Goal: Information Seeking & Learning: Find specific fact

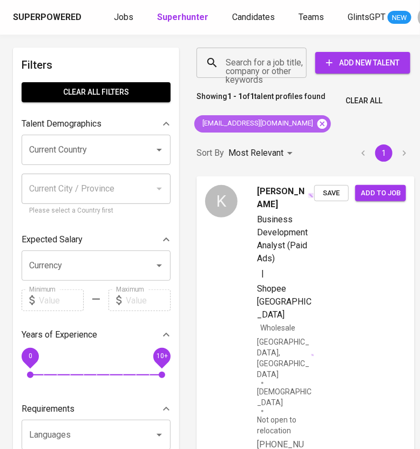
click at [318, 120] on icon at bounding box center [323, 123] width 10 height 10
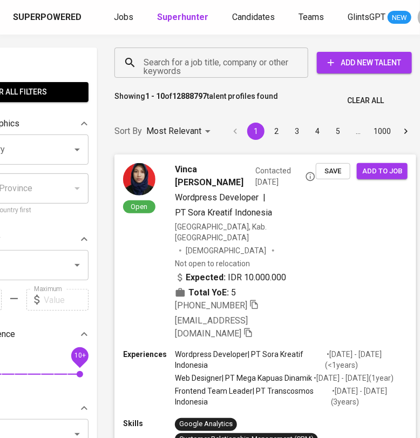
scroll to position [0, 84]
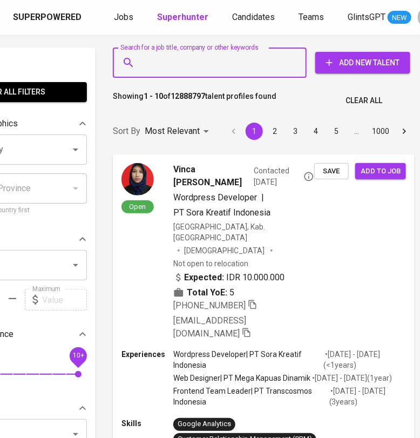
click at [210, 69] on input "Search for a job title, company or other keywords" at bounding box center [212, 62] width 146 height 21
paste input "[PERSON_NAME] ([PERSON_NAME]"
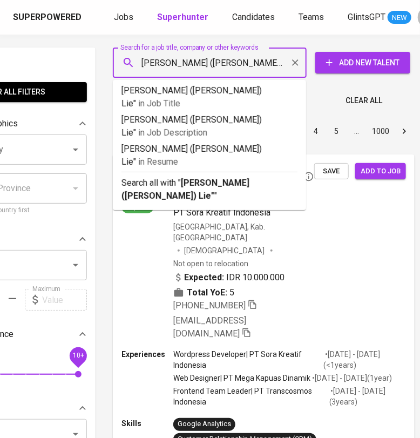
type input ""[PERSON_NAME] ([PERSON_NAME]) Lie""
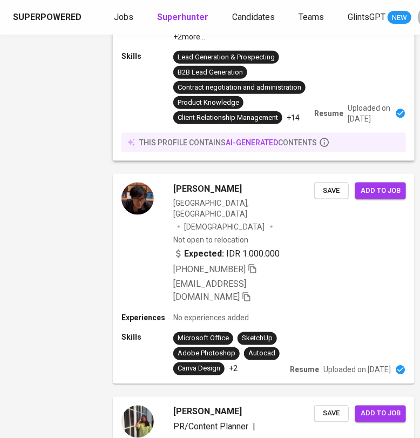
scroll to position [1621, 84]
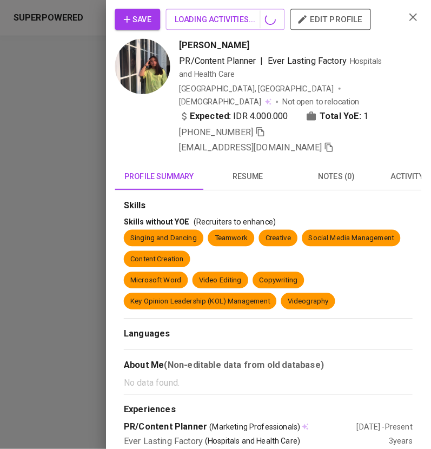
scroll to position [1621, 73]
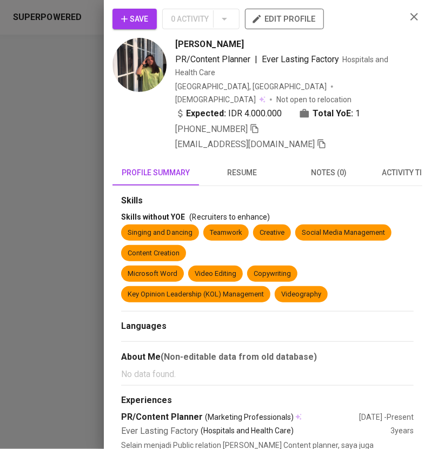
click at [243, 166] on span "resume" at bounding box center [242, 173] width 74 height 14
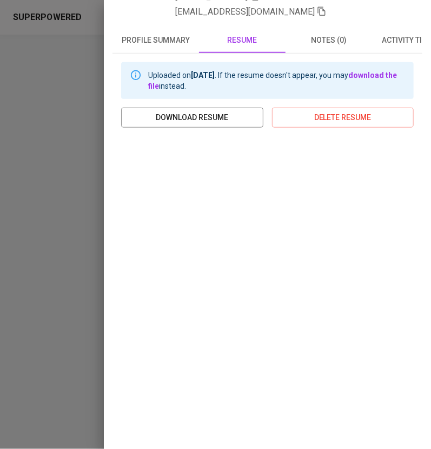
scroll to position [0, 0]
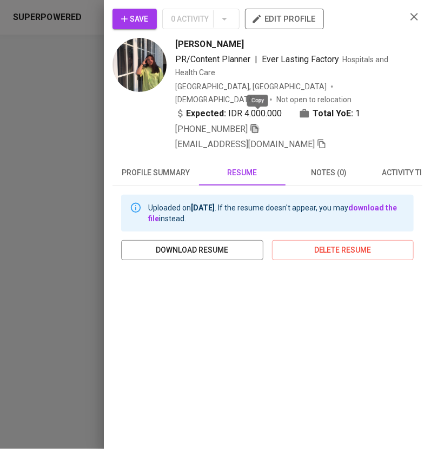
click at [255, 124] on icon "button" at bounding box center [255, 128] width 8 height 9
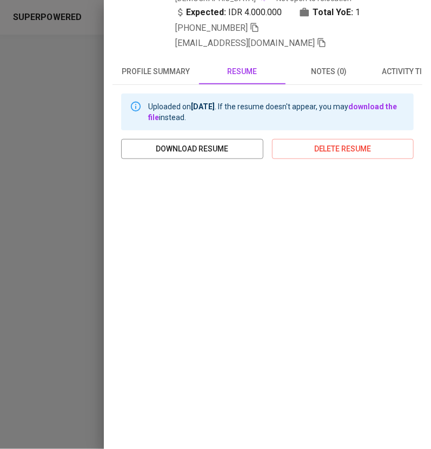
scroll to position [132, 0]
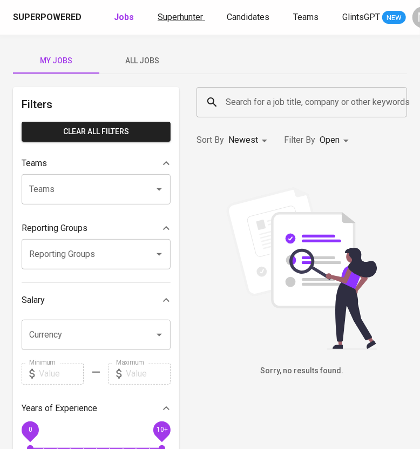
click at [190, 15] on span "Superhunter" at bounding box center [180, 17] width 45 height 10
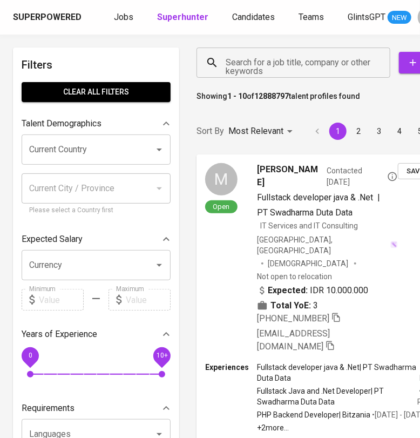
click at [270, 66] on input "Search for a job title, company or other keywords" at bounding box center [296, 62] width 146 height 21
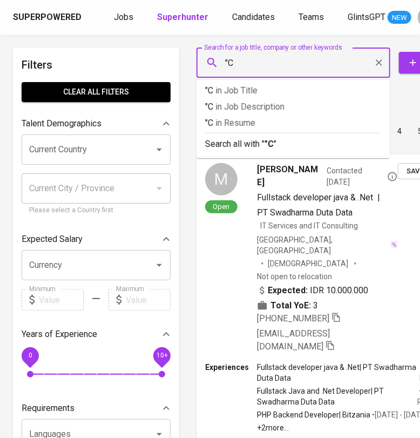
click at [303, 63] on input ""C" at bounding box center [296, 62] width 146 height 21
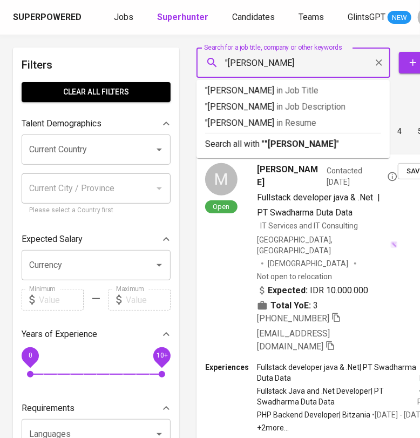
type input ""[PERSON_NAME]""
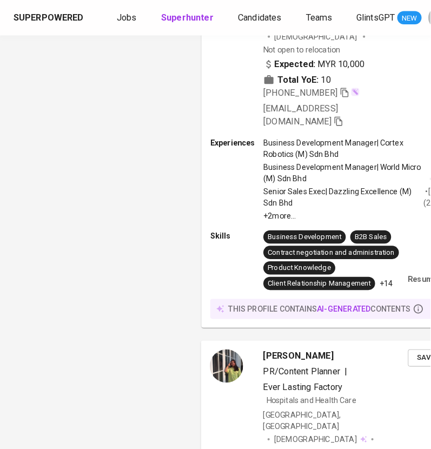
scroll to position [1080, 0]
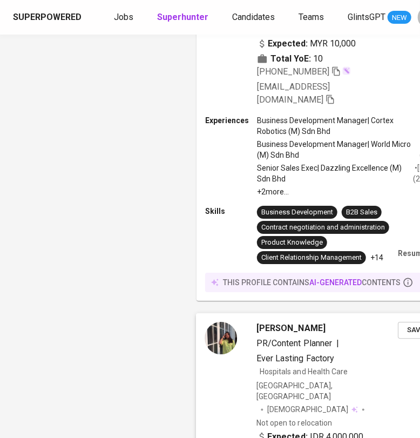
click at [373, 381] on div "[GEOGRAPHIC_DATA], [GEOGRAPHIC_DATA] [DEMOGRAPHIC_DATA] Not open to relocation" at bounding box center [328, 405] width 142 height 48
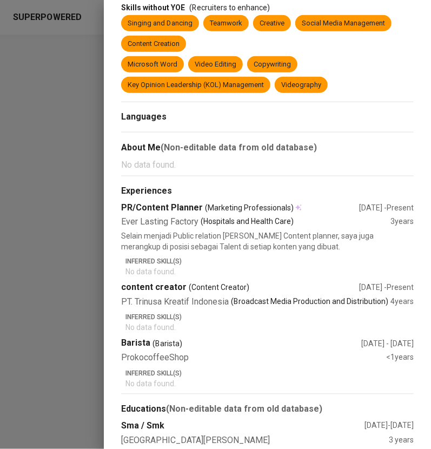
scroll to position [74, 0]
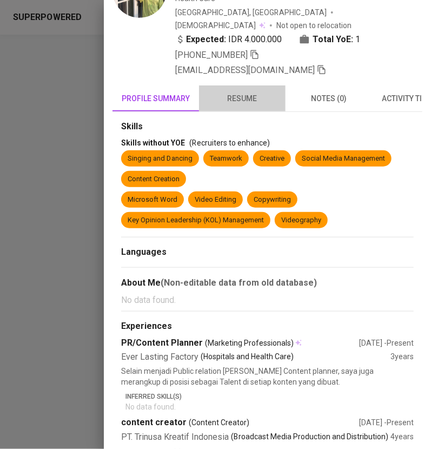
click at [233, 92] on span "resume" at bounding box center [242, 99] width 74 height 14
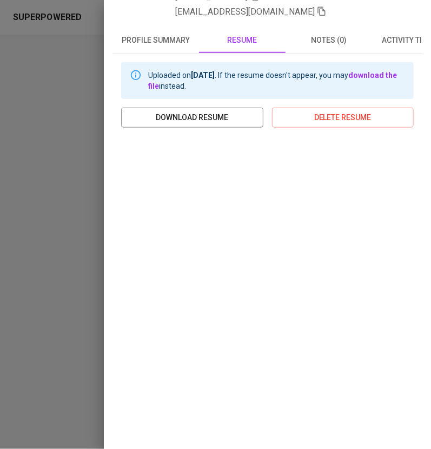
scroll to position [0, 0]
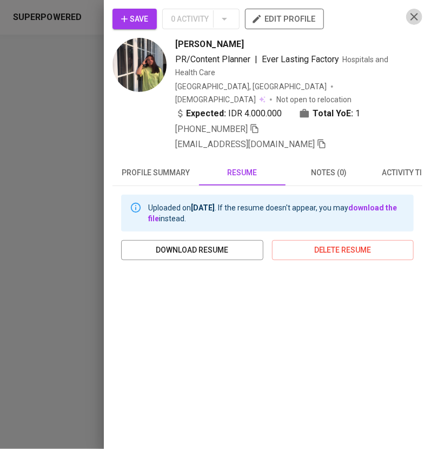
click at [408, 17] on icon "button" at bounding box center [414, 16] width 13 height 13
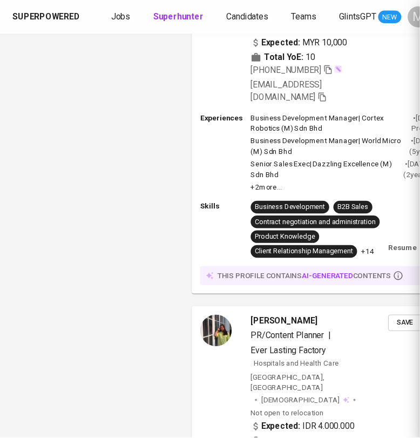
scroll to position [1114, 0]
